Goal: Information Seeking & Learning: Learn about a topic

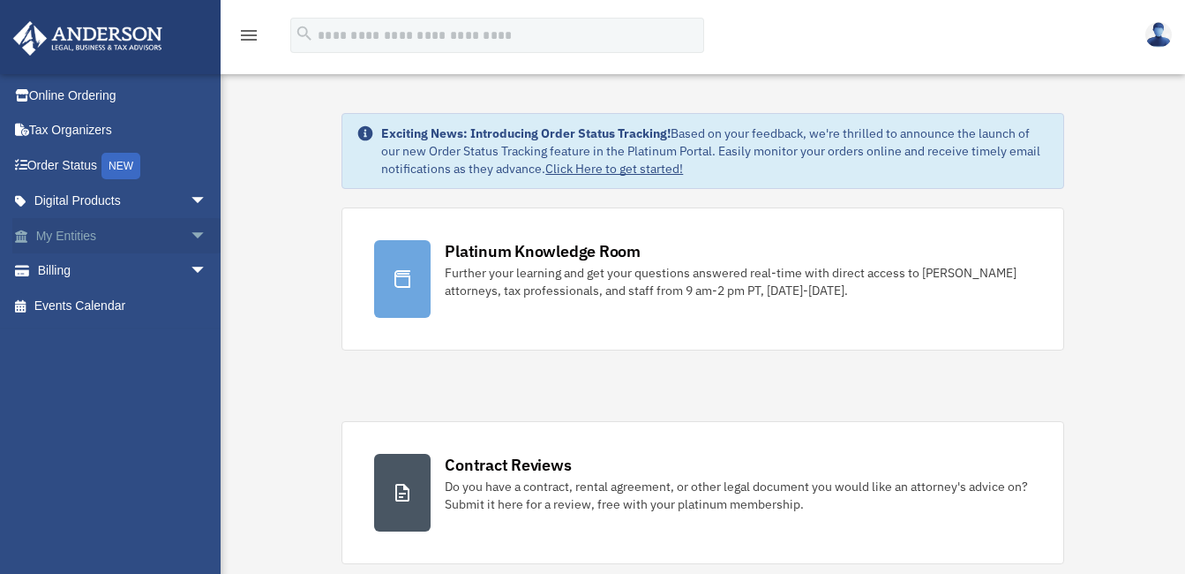
click at [89, 235] on link "My Entities arrow_drop_down" at bounding box center [122, 235] width 221 height 35
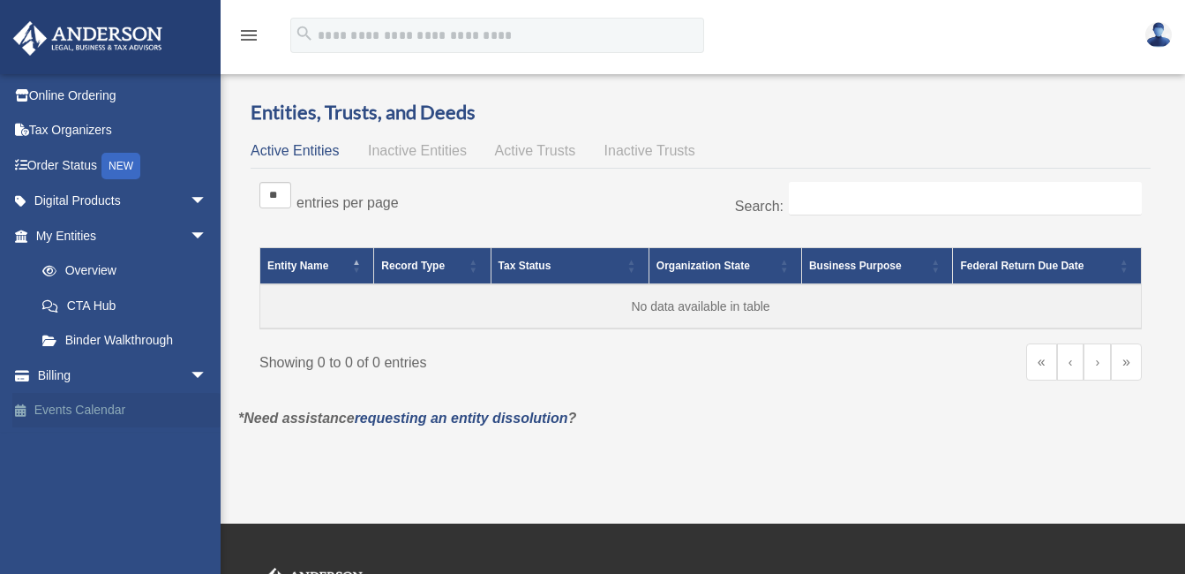
click at [42, 406] on link "Events Calendar" at bounding box center [122, 410] width 221 height 35
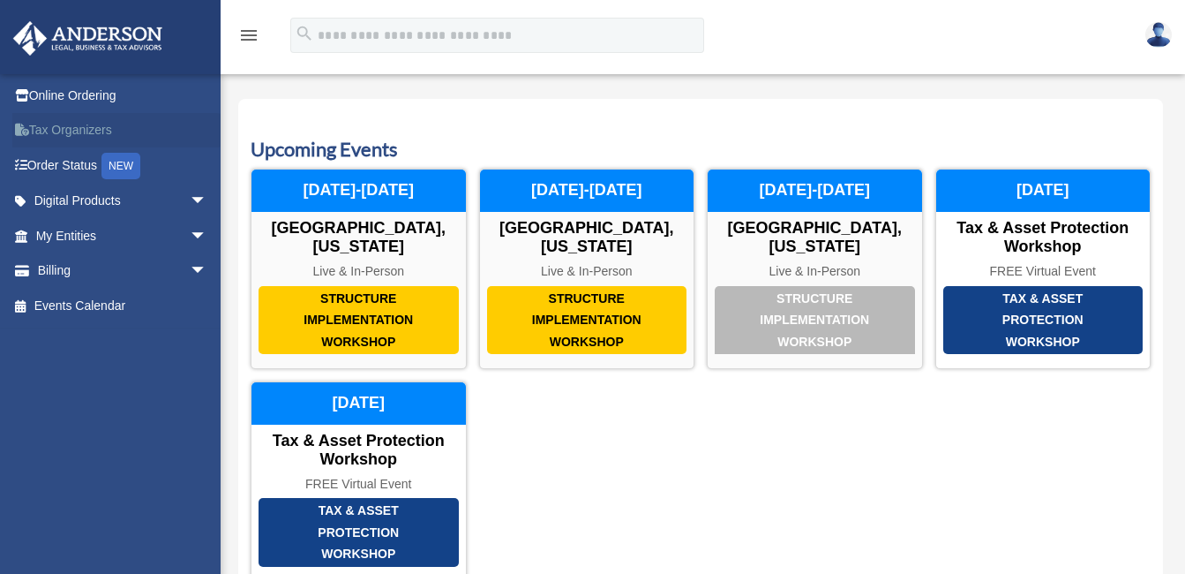
click at [62, 132] on link "Tax Organizers" at bounding box center [122, 130] width 221 height 35
click at [65, 167] on link "Order Status NEW" at bounding box center [122, 165] width 221 height 36
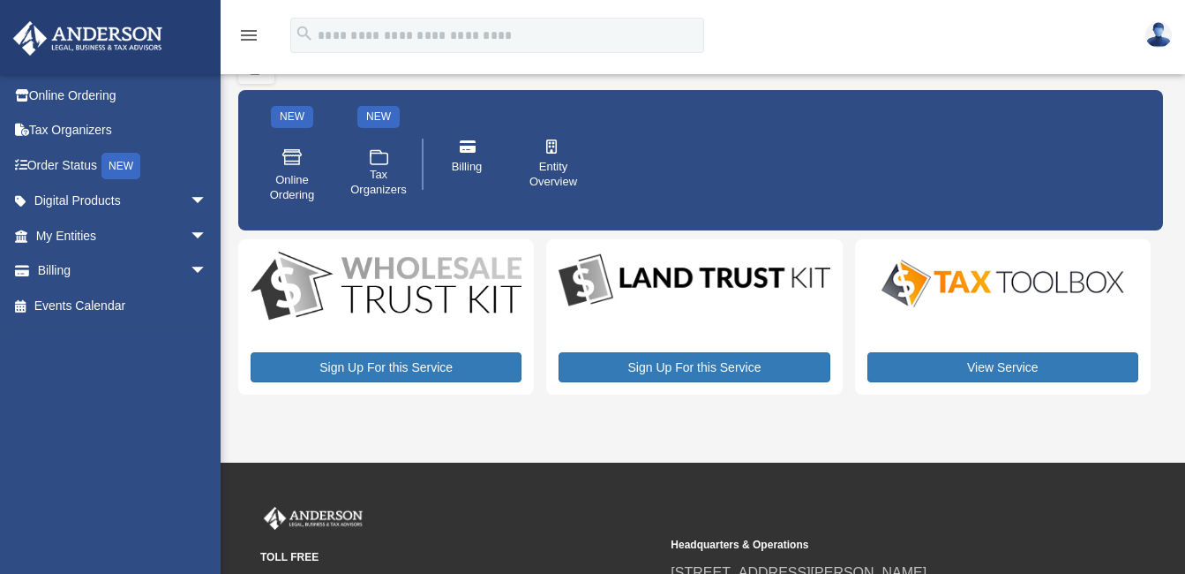
scroll to position [58, 0]
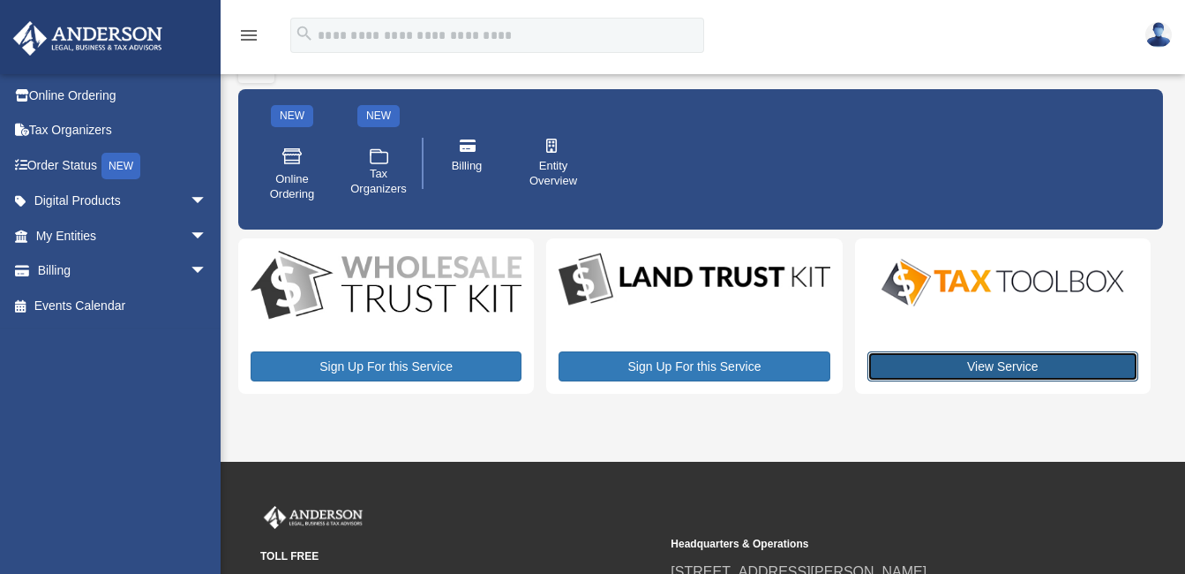
click at [1001, 368] on link "View Service" at bounding box center [1002, 366] width 271 height 30
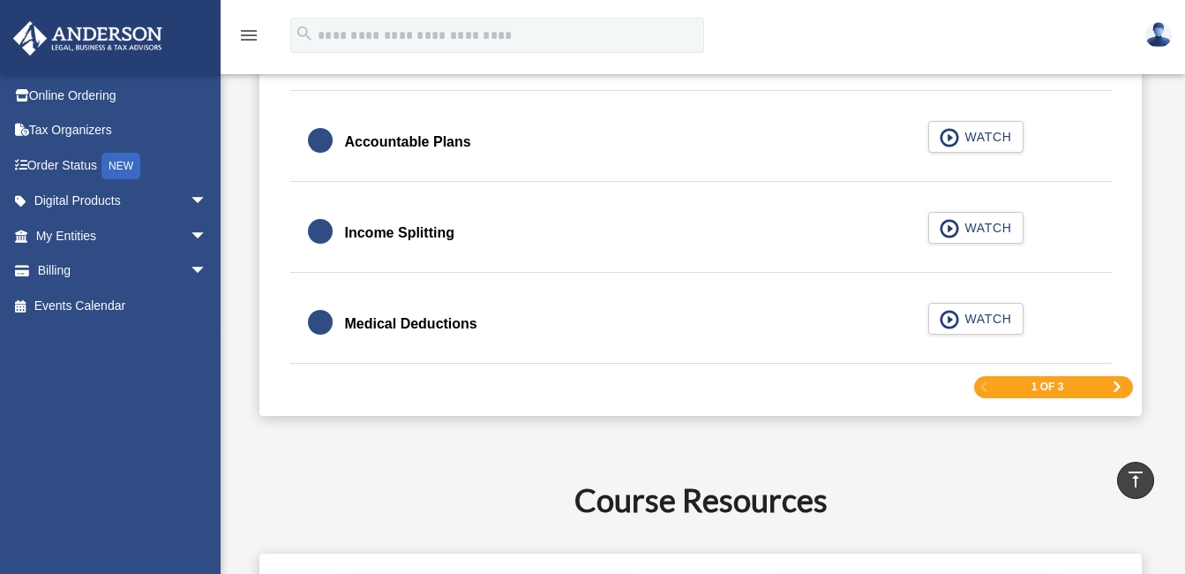
scroll to position [2771, 0]
click at [1080, 388] on div "1 of 3" at bounding box center [1053, 388] width 159 height 22
click at [1112, 390] on span "Next Page" at bounding box center [1117, 387] width 11 height 11
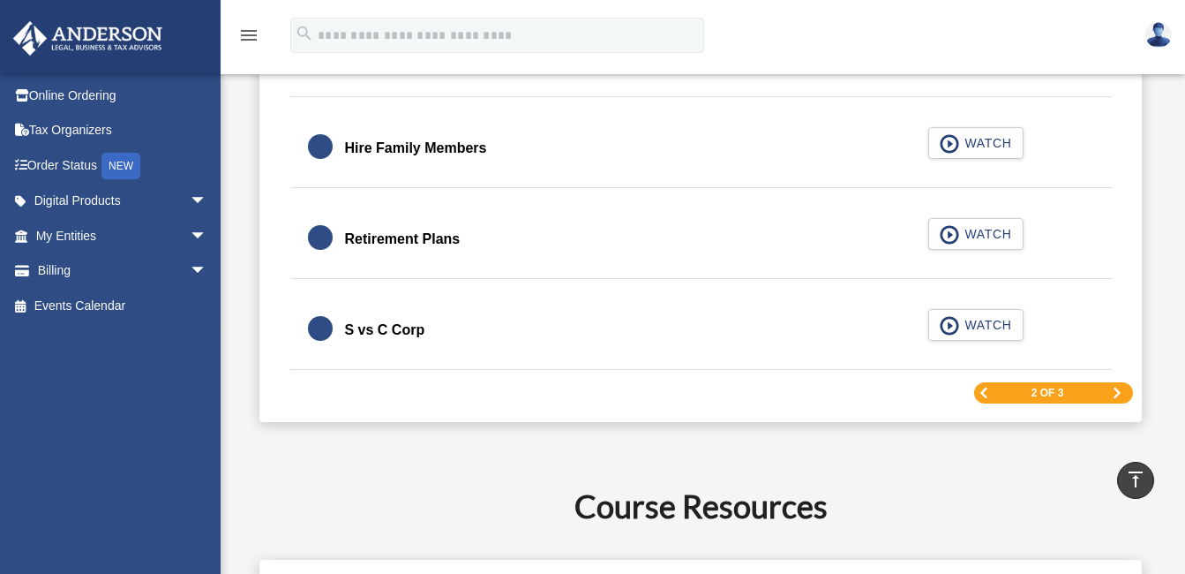
scroll to position [2699, 0]
click at [1114, 391] on span "Next Page" at bounding box center [1117, 392] width 11 height 11
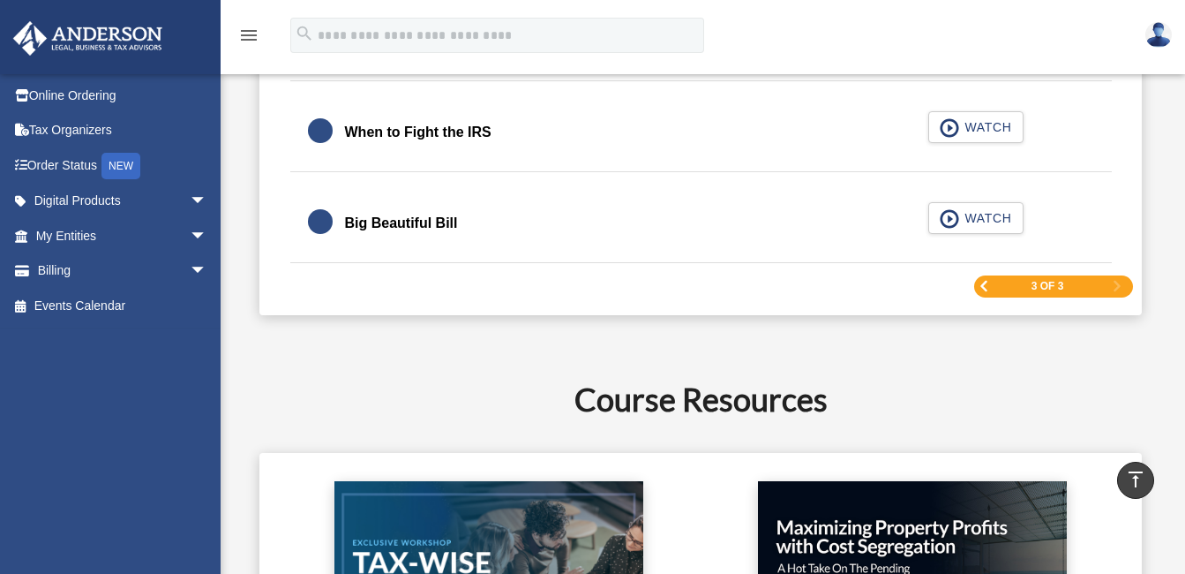
scroll to position [2510, 0]
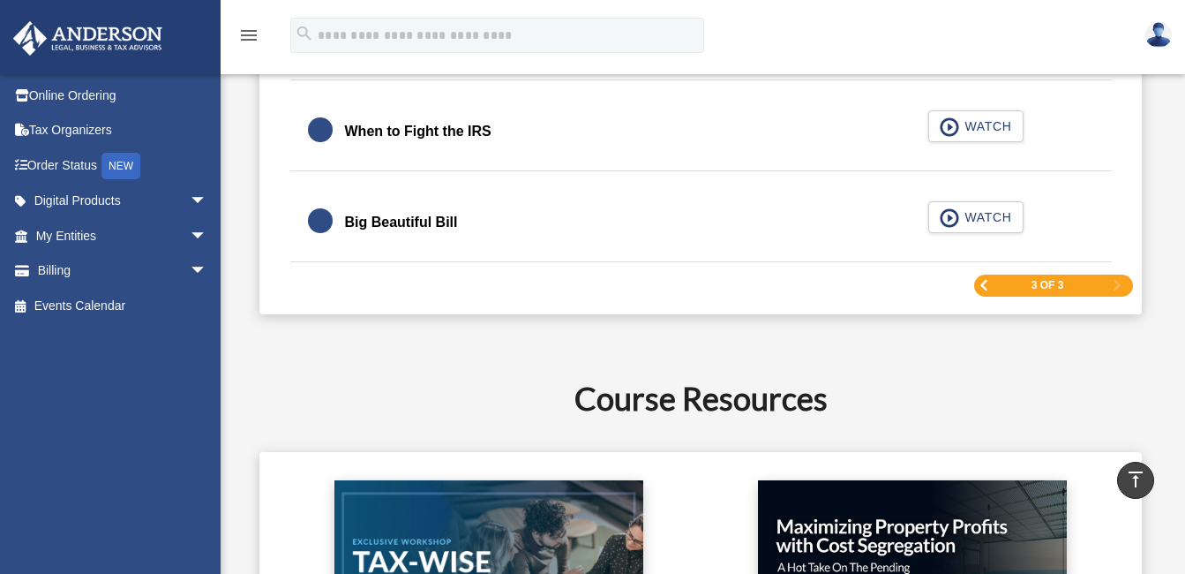
click at [984, 288] on span "Previous Page" at bounding box center [984, 285] width 11 height 11
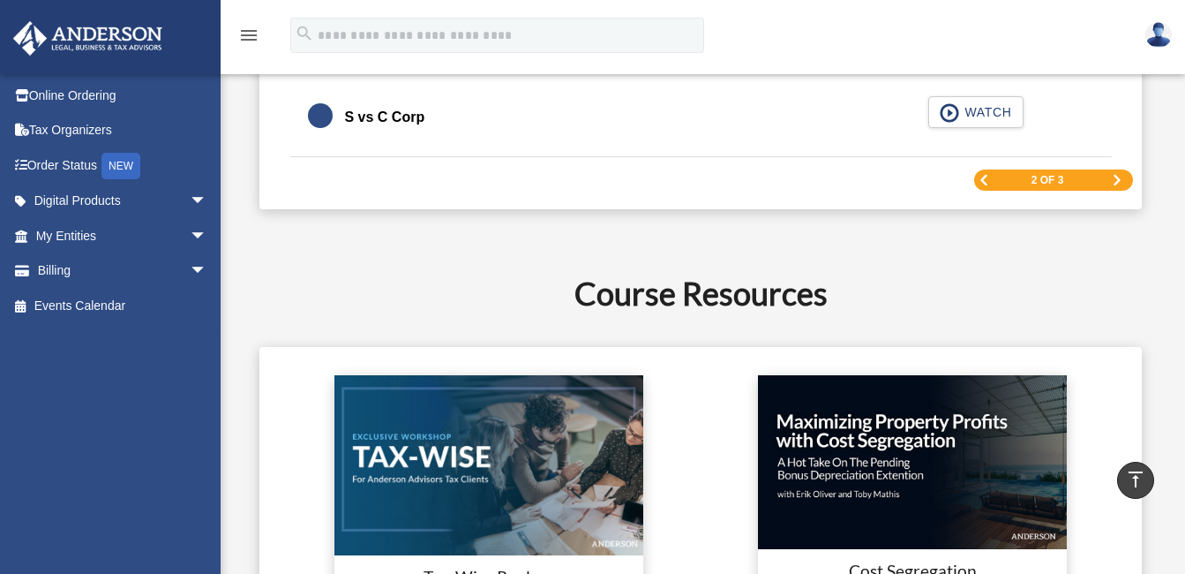
scroll to position [2908, 0]
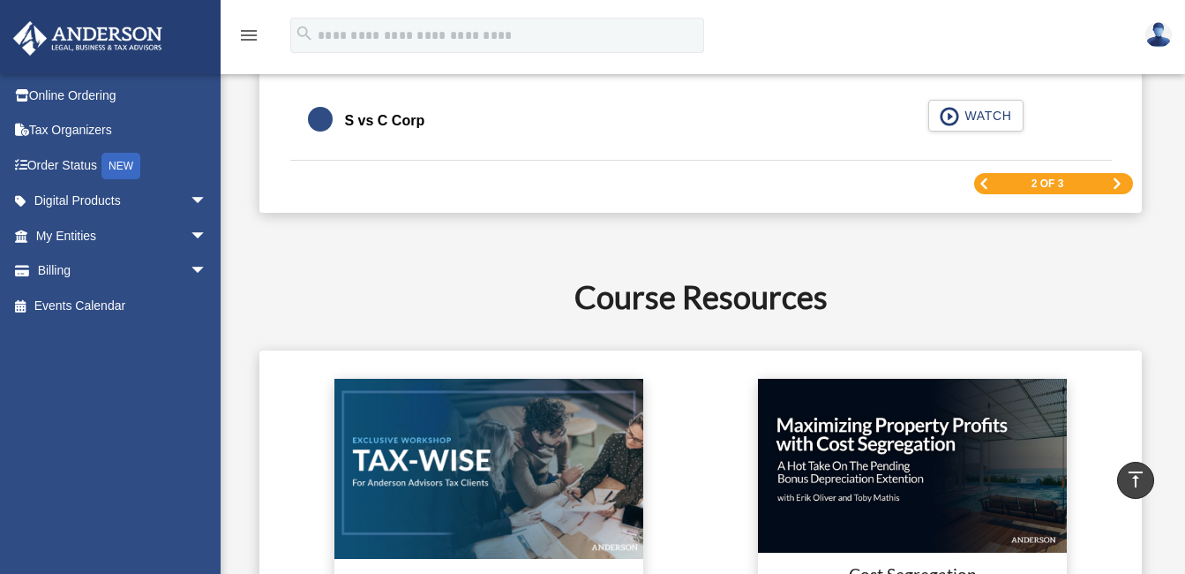
click at [981, 184] on span "Previous Page" at bounding box center [984, 183] width 11 height 11
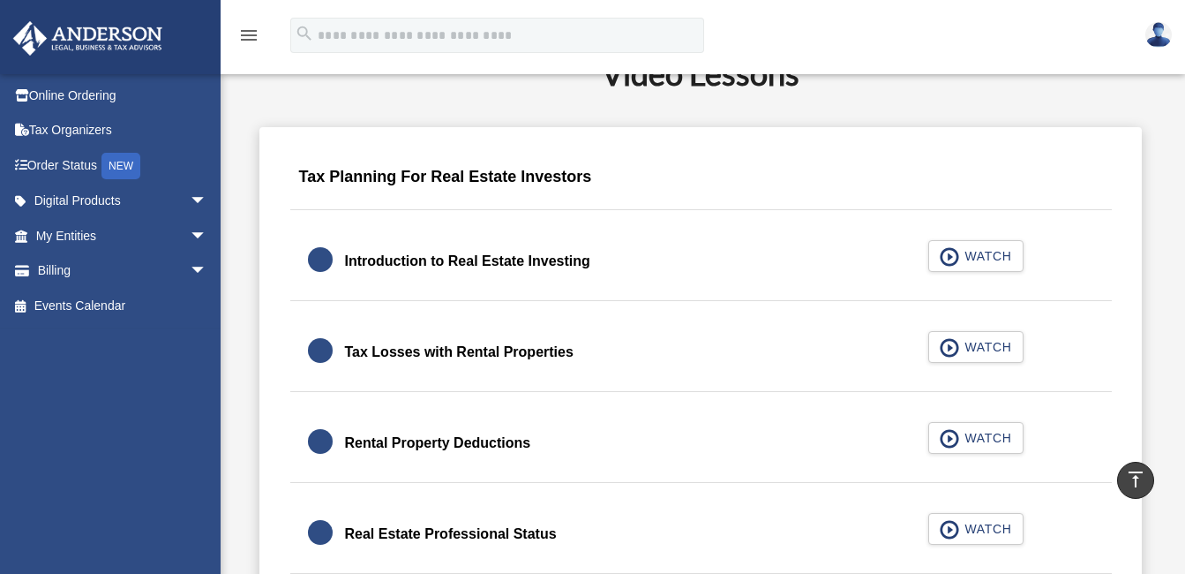
scroll to position [1077, 0]
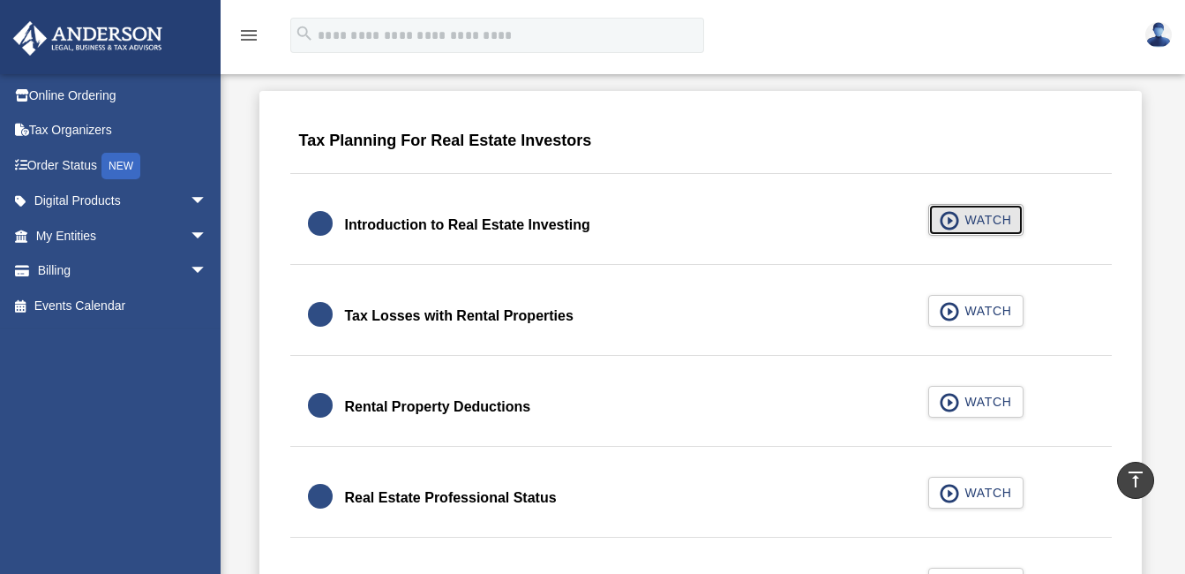
click at [954, 211] on span "button" at bounding box center [950, 220] width 20 height 19
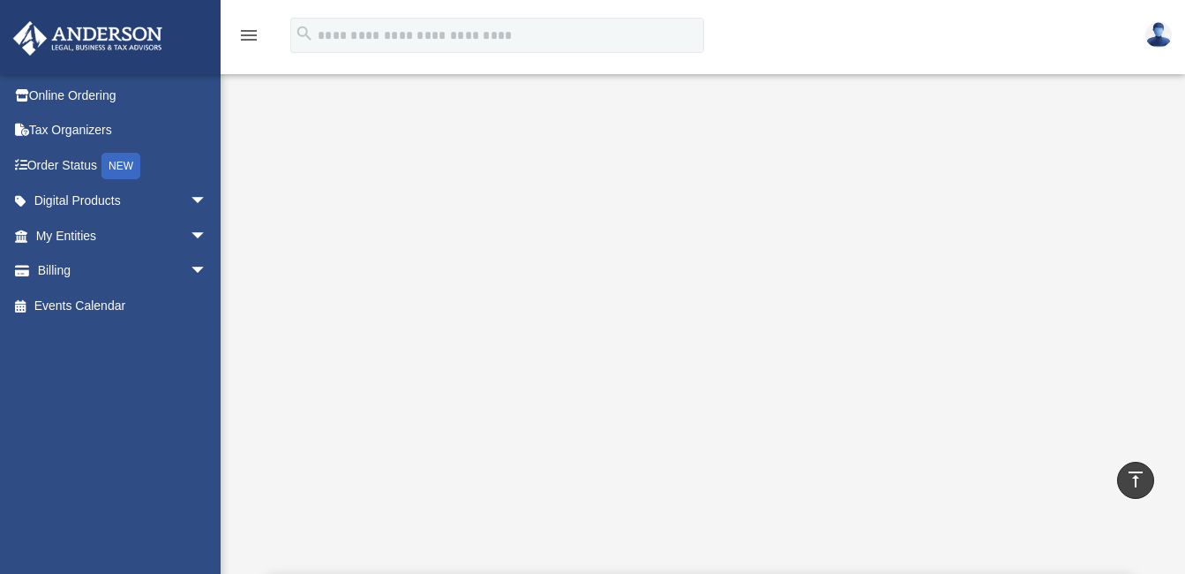
scroll to position [368, 0]
click at [1157, 359] on div "This video introduces you to common tax topics for real estate investors, inclu…" at bounding box center [700, 391] width 925 height 671
